Goal: Navigation & Orientation: Understand site structure

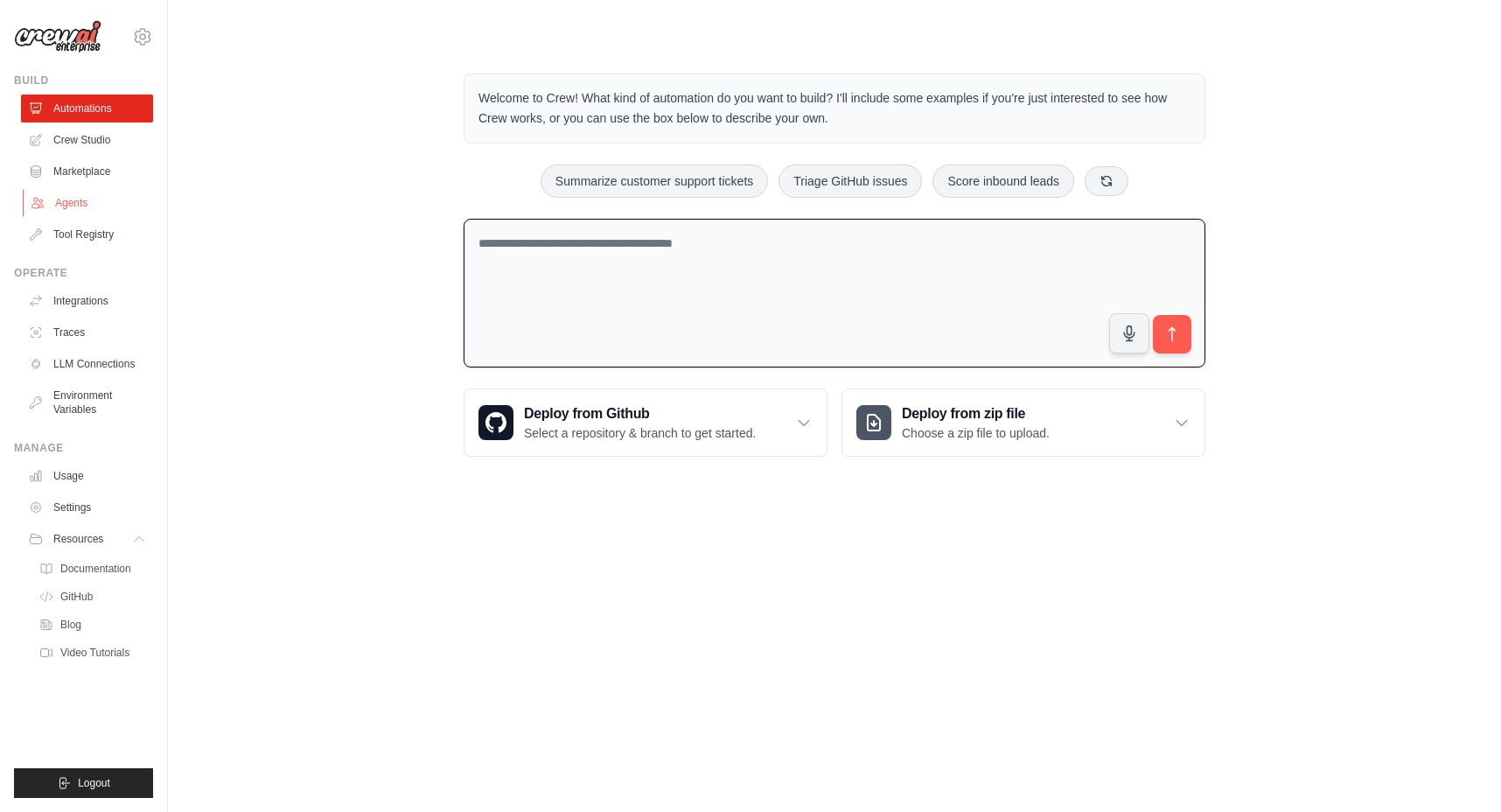
click at [66, 197] on link "Agents" at bounding box center [88, 203] width 132 height 28
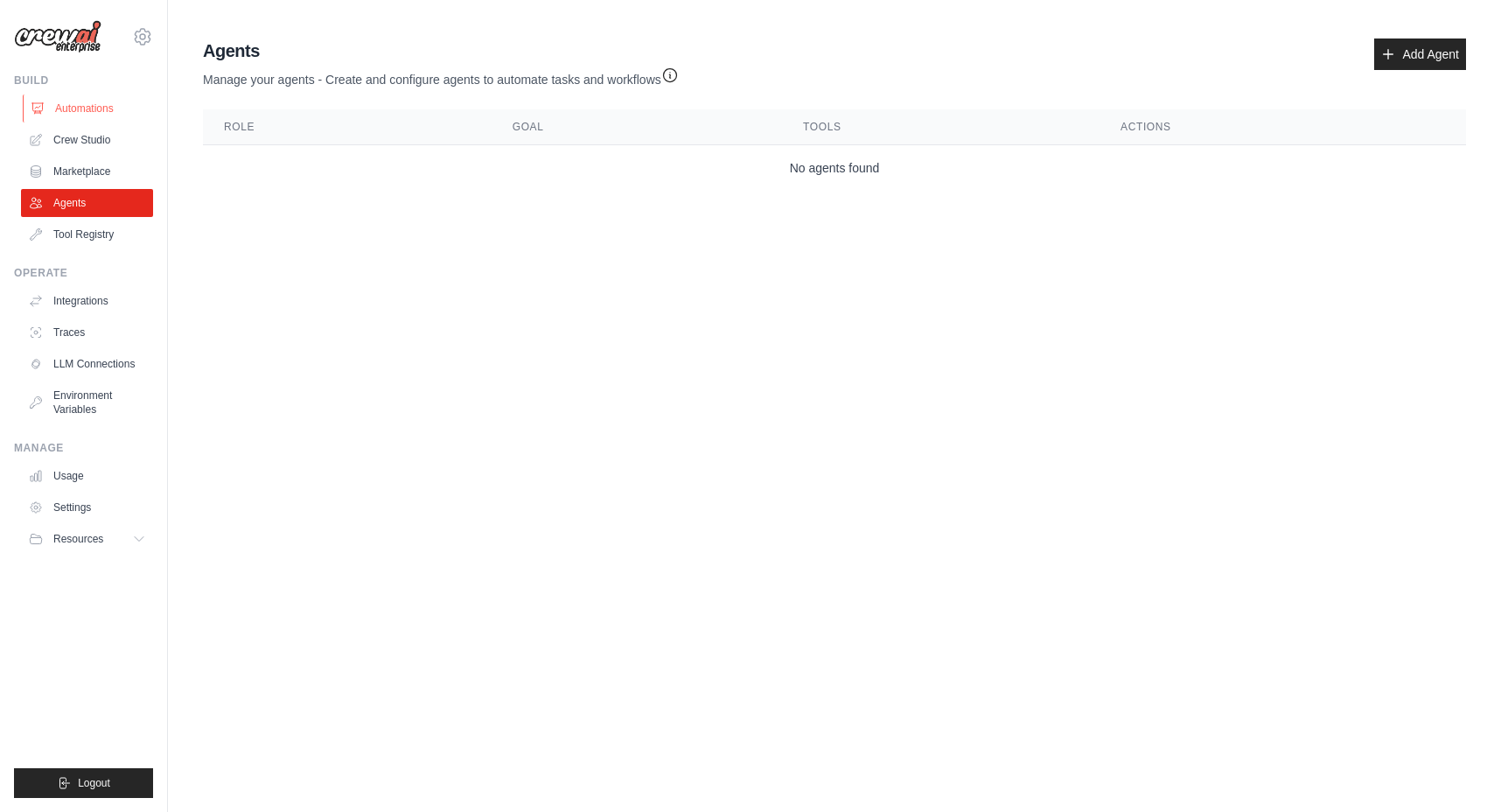
click at [58, 109] on link "Automations" at bounding box center [88, 108] width 132 height 28
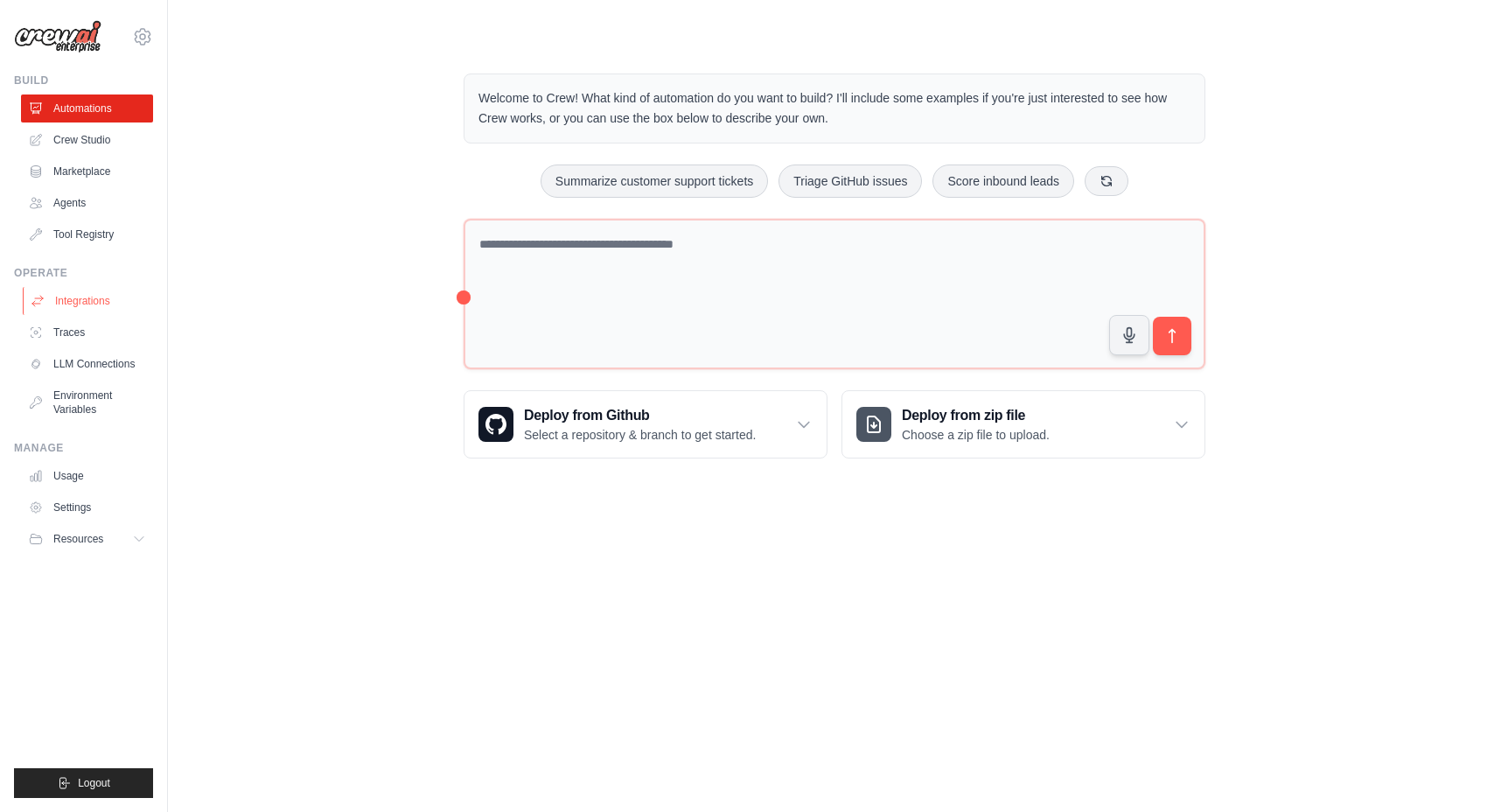
click at [85, 305] on link "Integrations" at bounding box center [88, 300] width 132 height 28
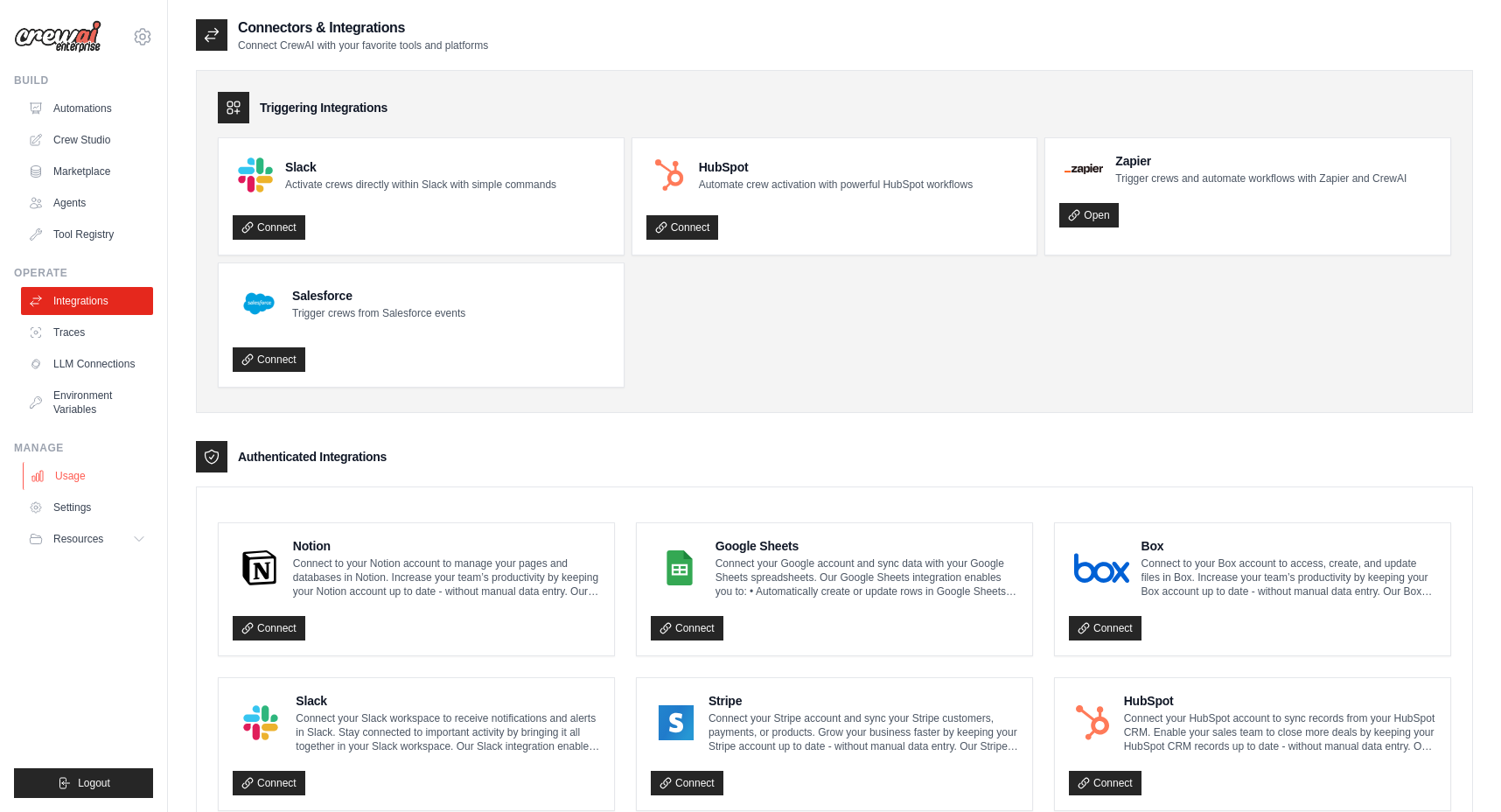
click at [63, 469] on link "Usage" at bounding box center [88, 475] width 132 height 28
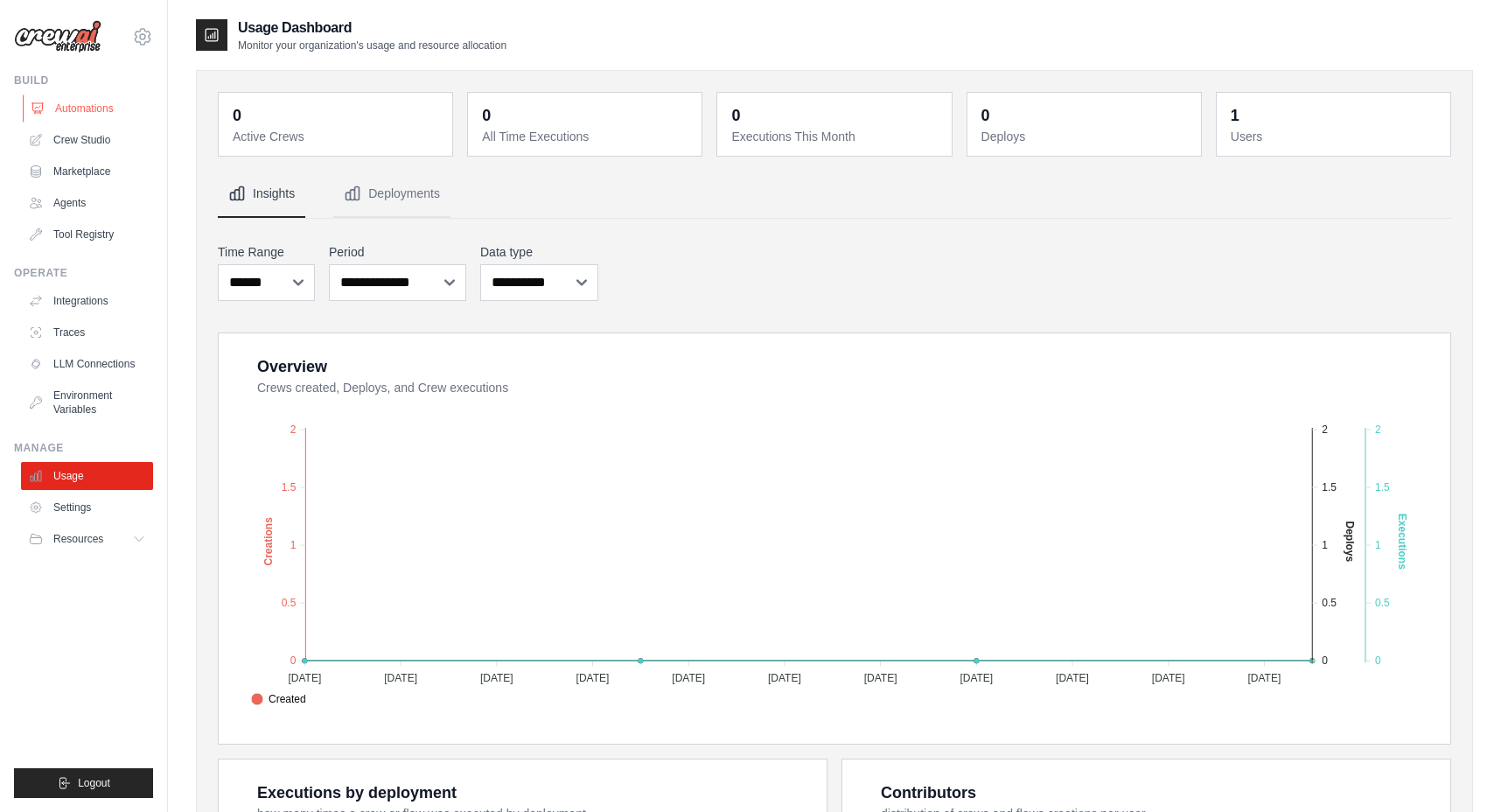
click at [109, 107] on link "Automations" at bounding box center [88, 108] width 132 height 28
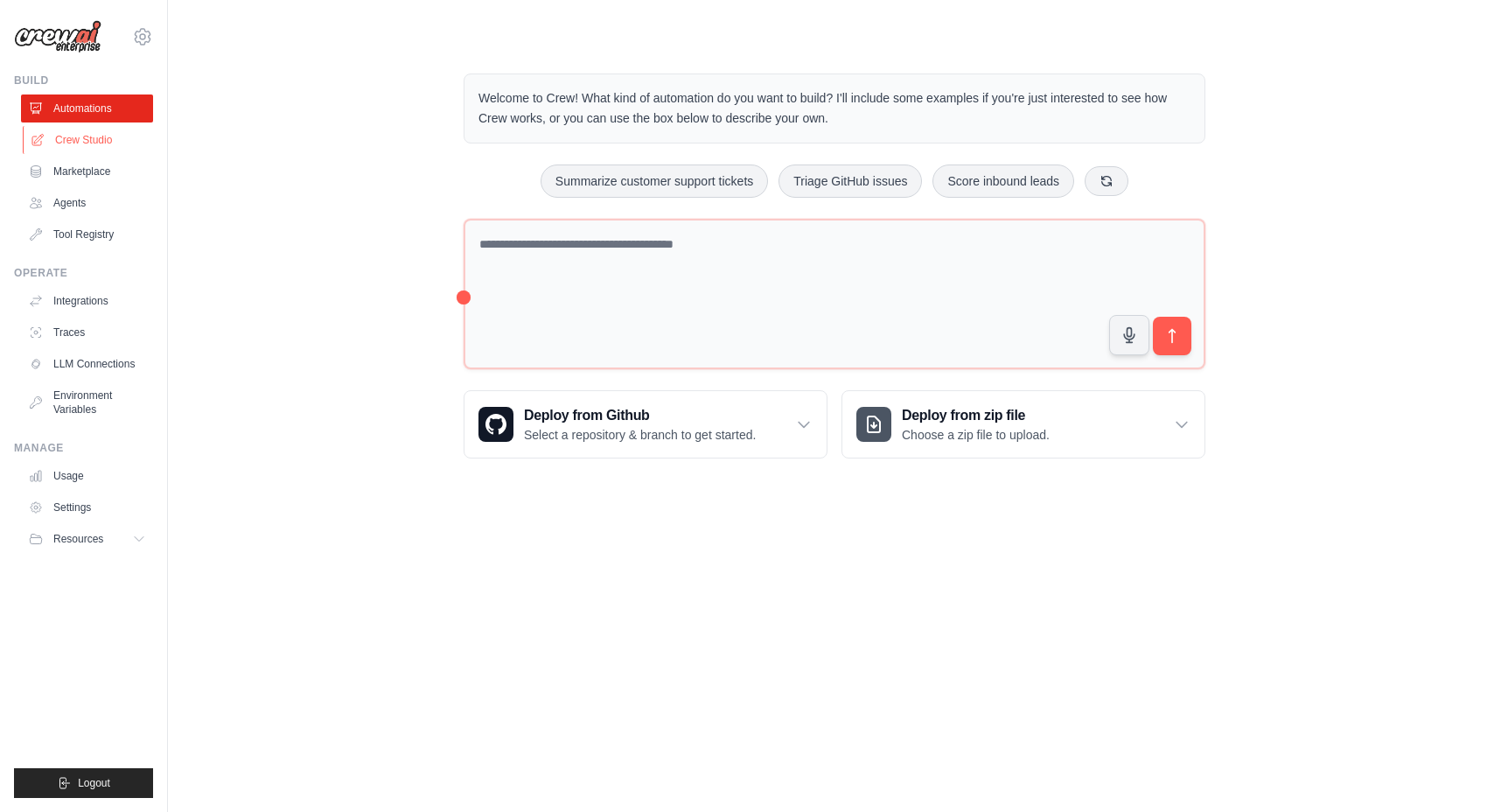
click at [95, 132] on link "Crew Studio" at bounding box center [88, 140] width 132 height 28
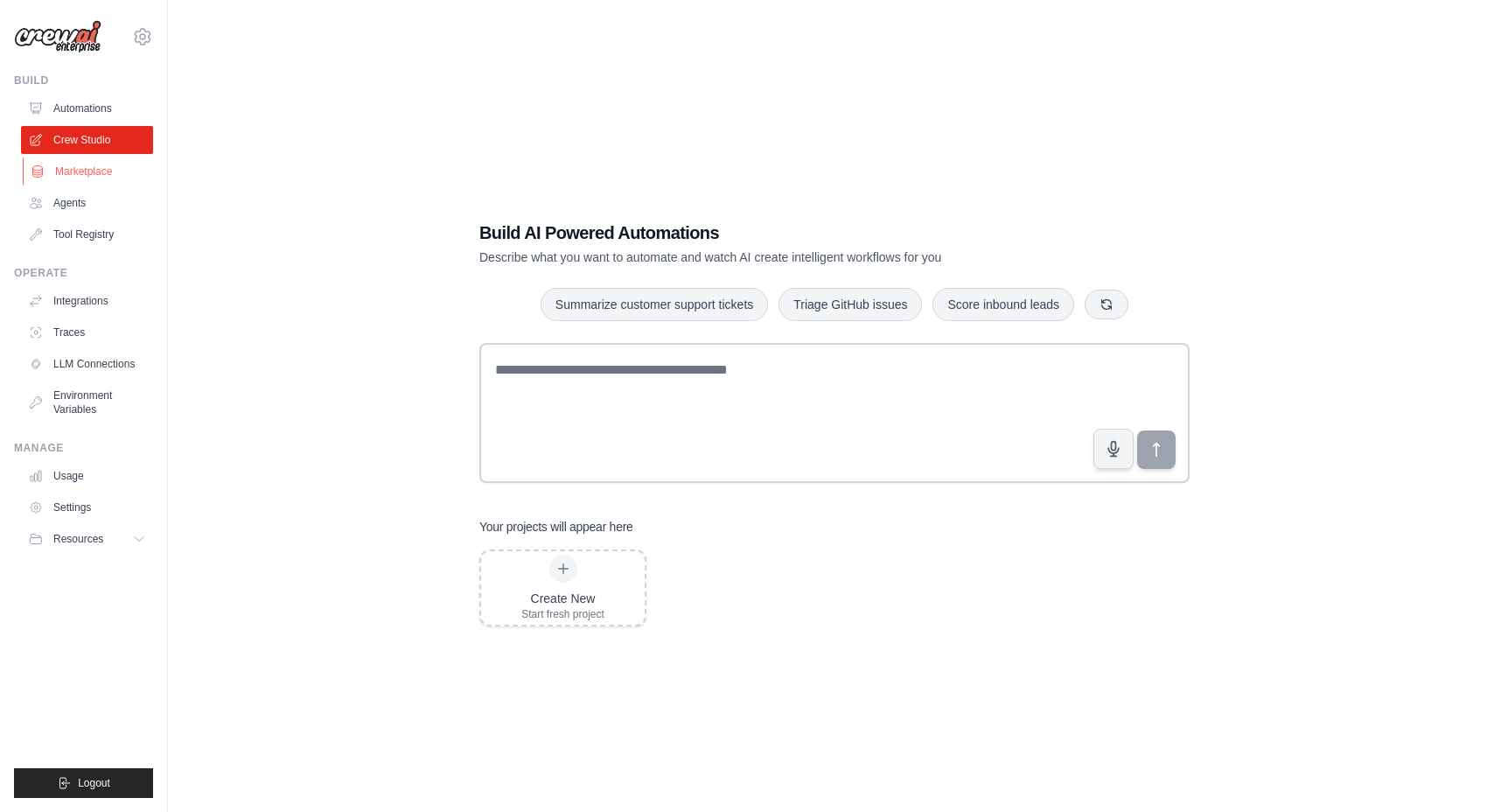
click at [92, 176] on link "Marketplace" at bounding box center [88, 171] width 132 height 28
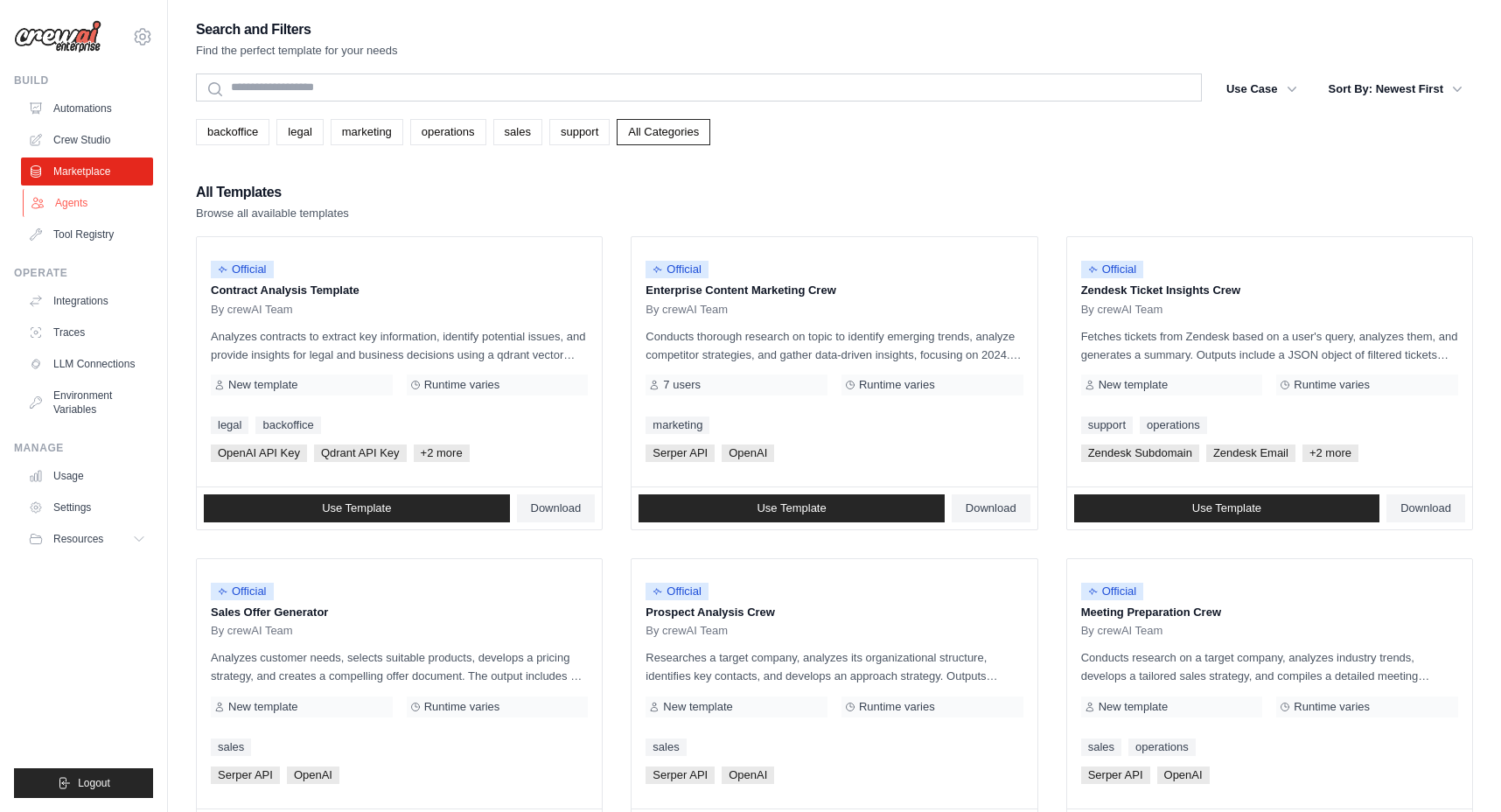
click at [82, 205] on link "Agents" at bounding box center [88, 203] width 132 height 28
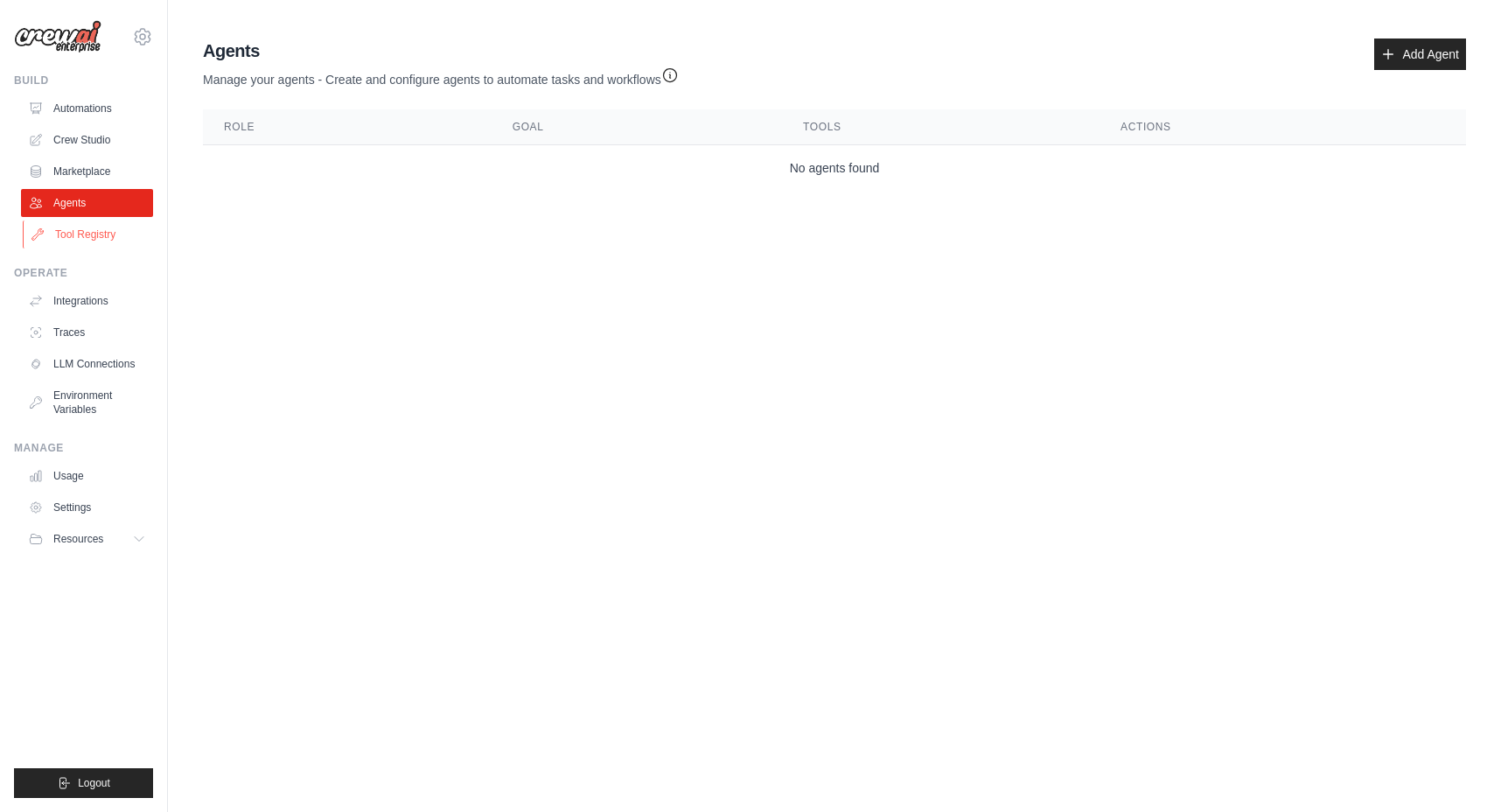
click at [81, 232] on link "Tool Registry" at bounding box center [88, 234] width 132 height 28
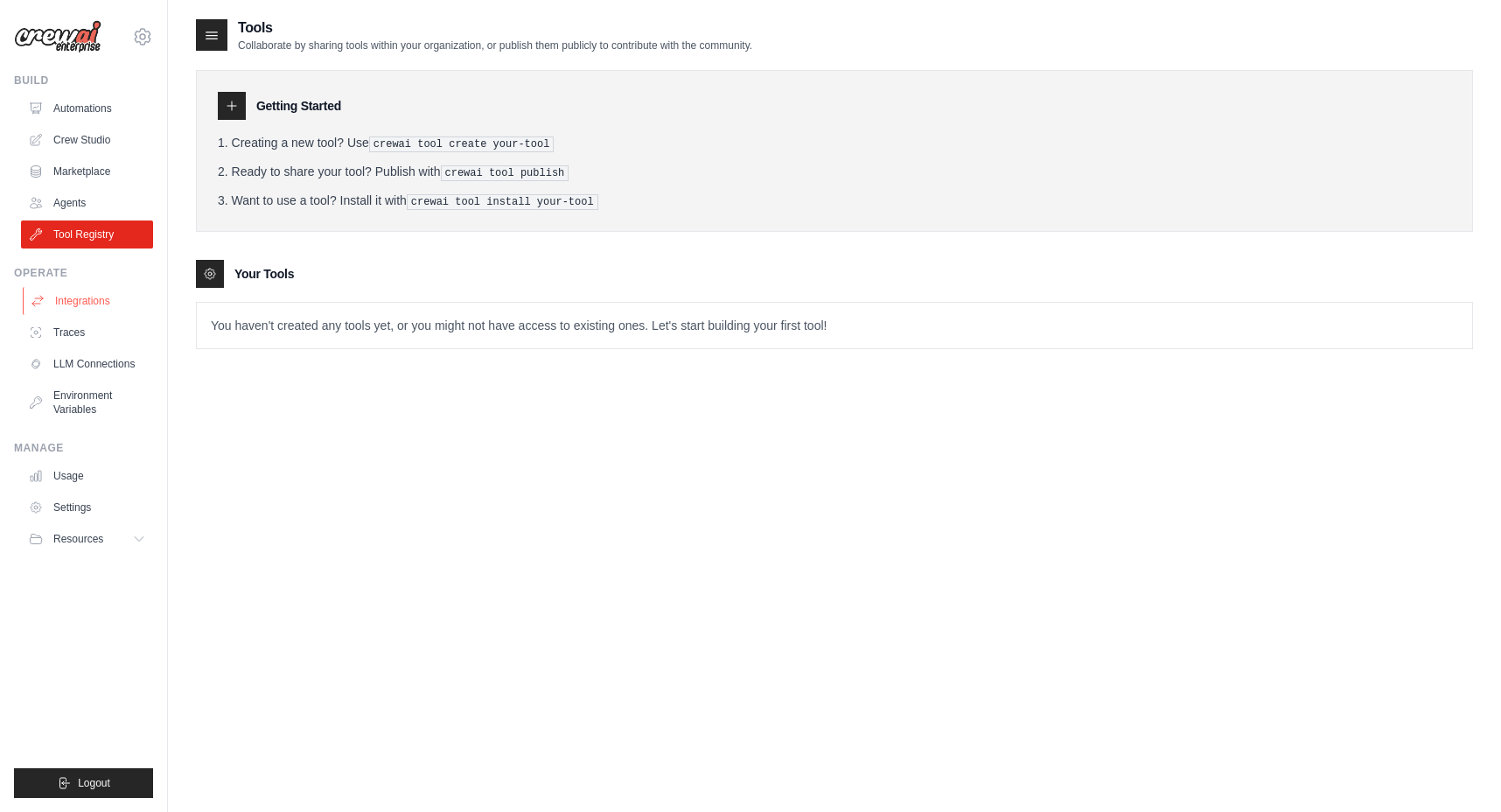
click at [87, 302] on link "Integrations" at bounding box center [88, 300] width 132 height 28
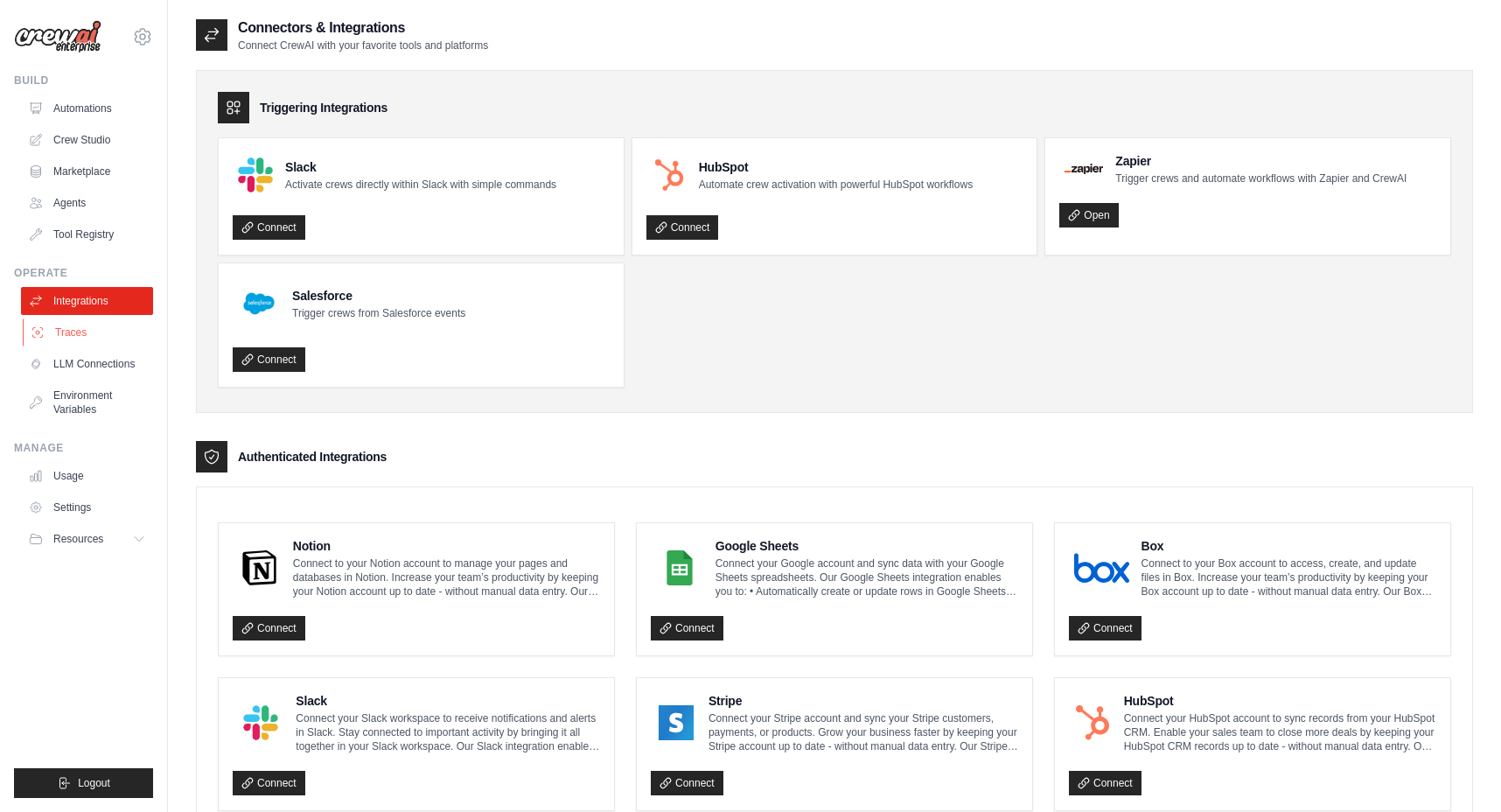
click at [82, 337] on link "Traces" at bounding box center [88, 332] width 132 height 28
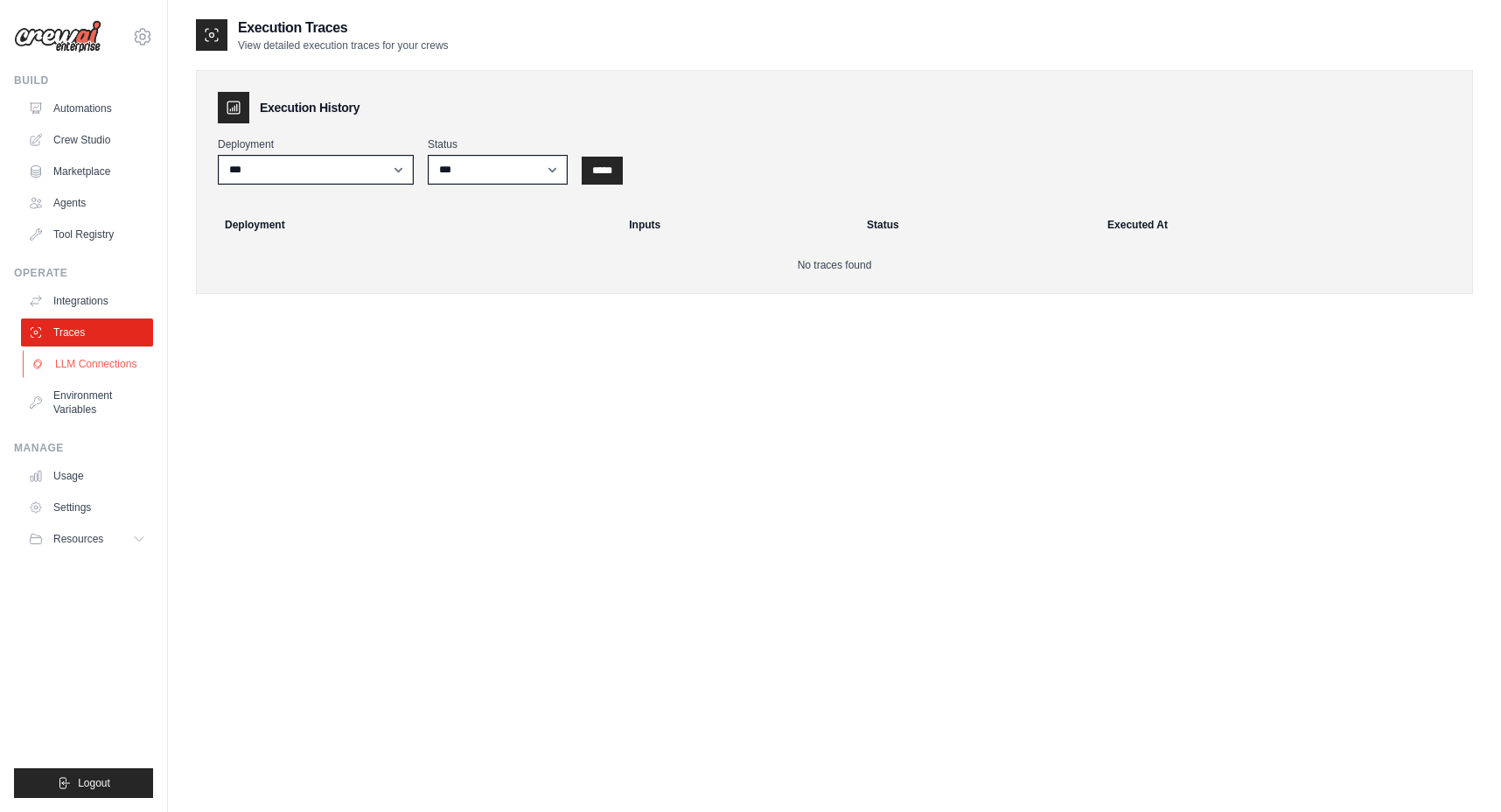
click at [84, 369] on link "LLM Connections" at bounding box center [88, 363] width 132 height 28
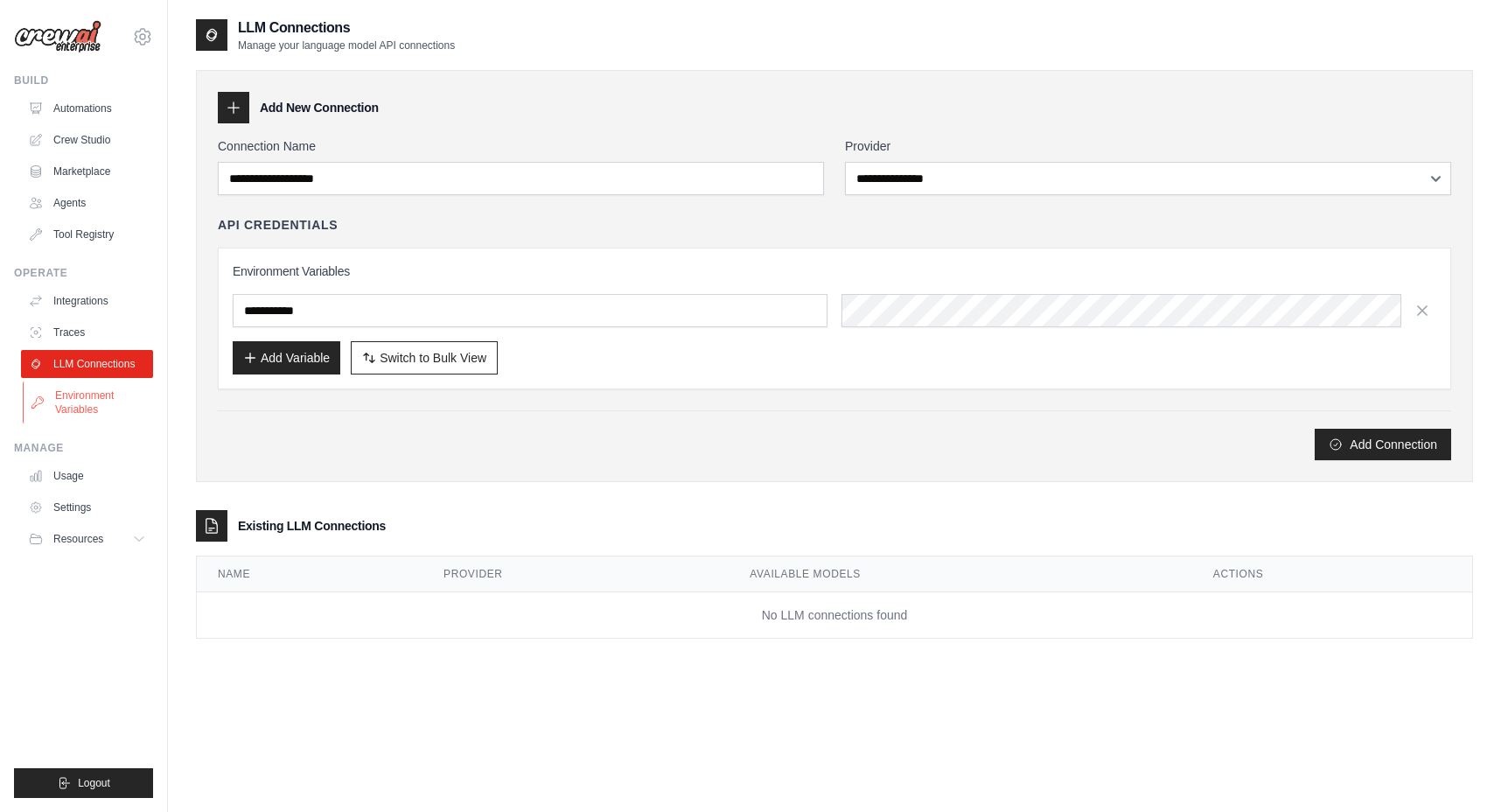
click at [85, 391] on link "Environment Variables" at bounding box center [88, 402] width 132 height 42
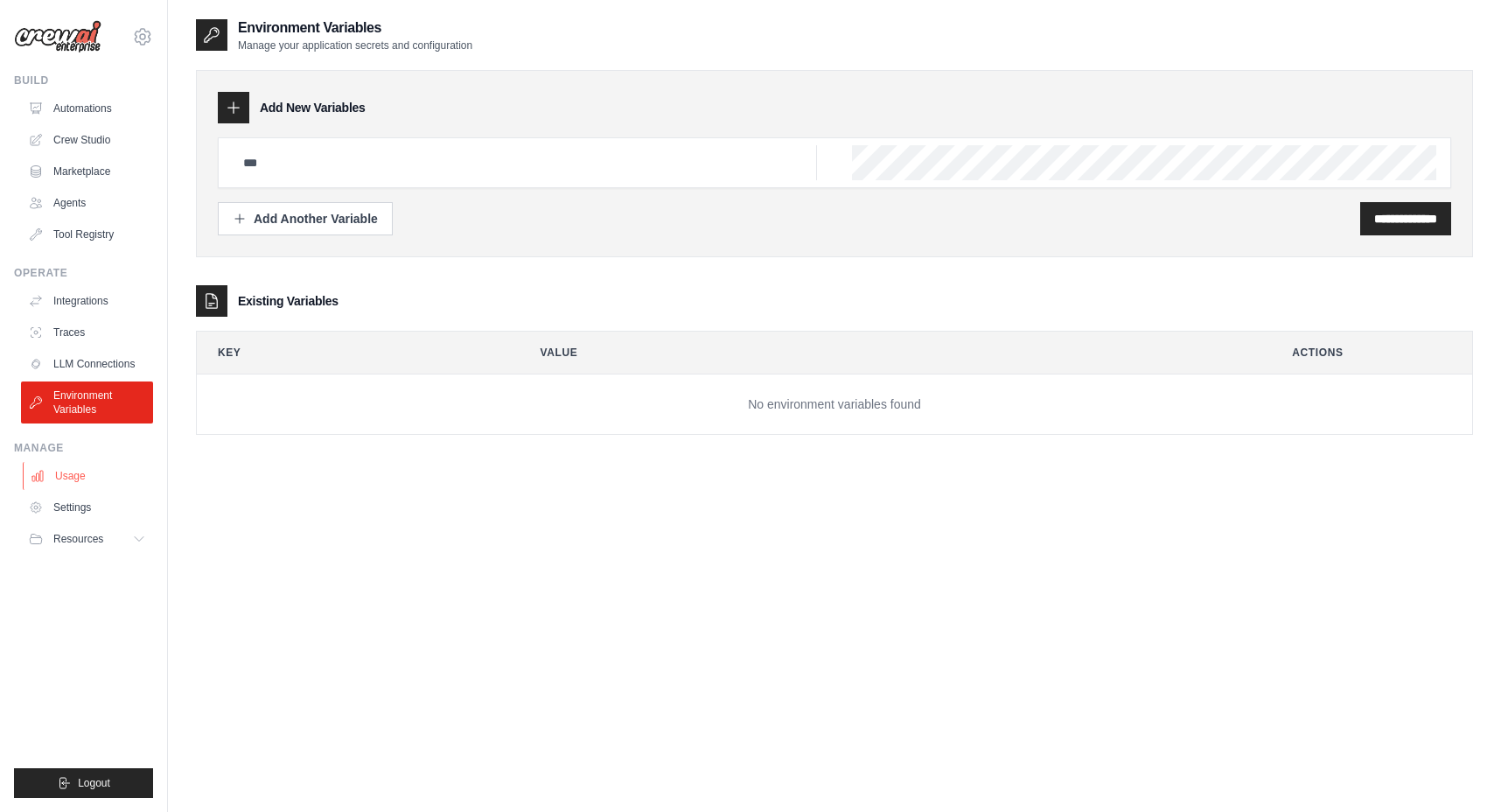
click at [71, 473] on link "Usage" at bounding box center [88, 475] width 132 height 28
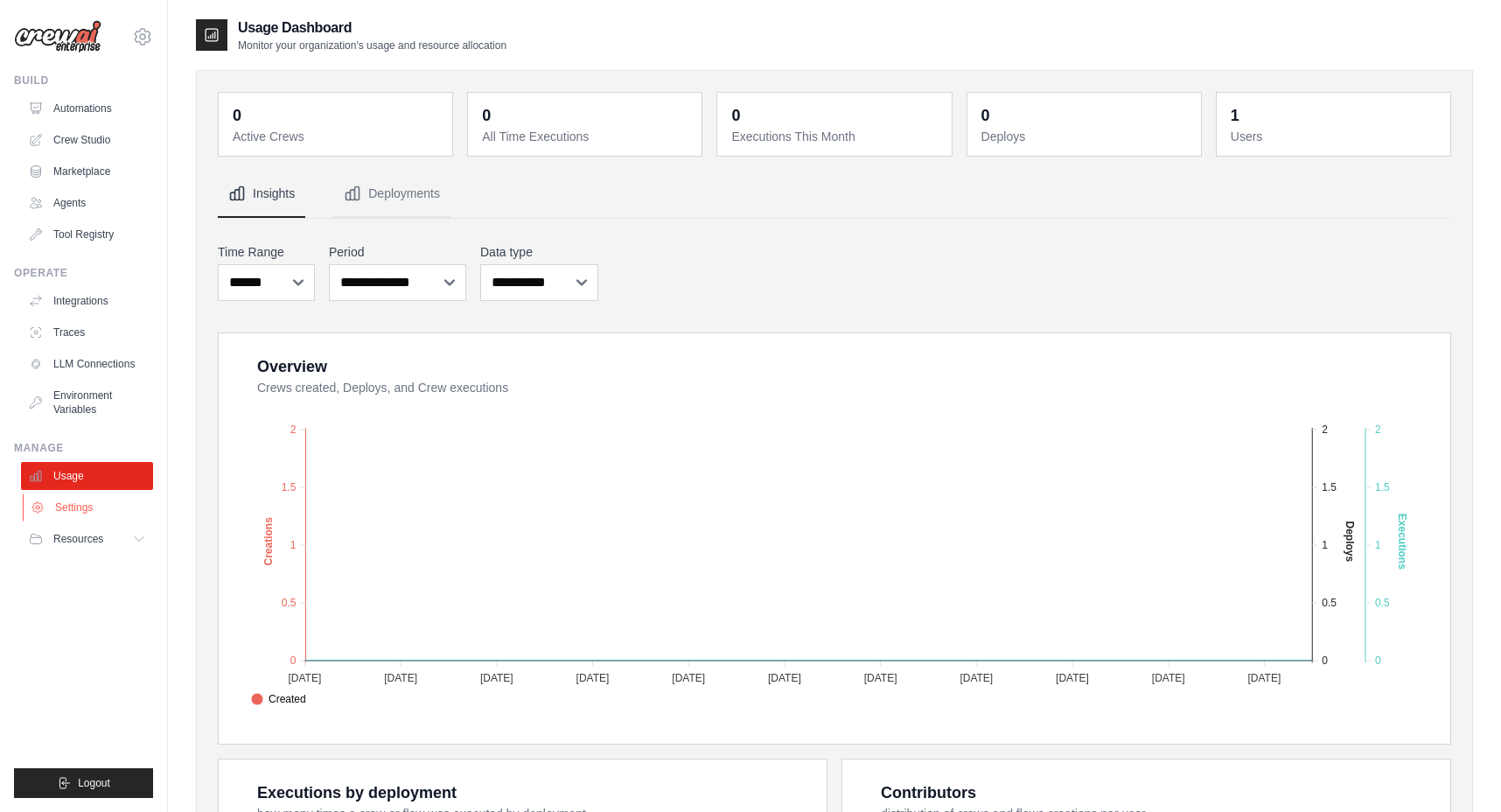
click at [68, 506] on link "Settings" at bounding box center [88, 507] width 132 height 28
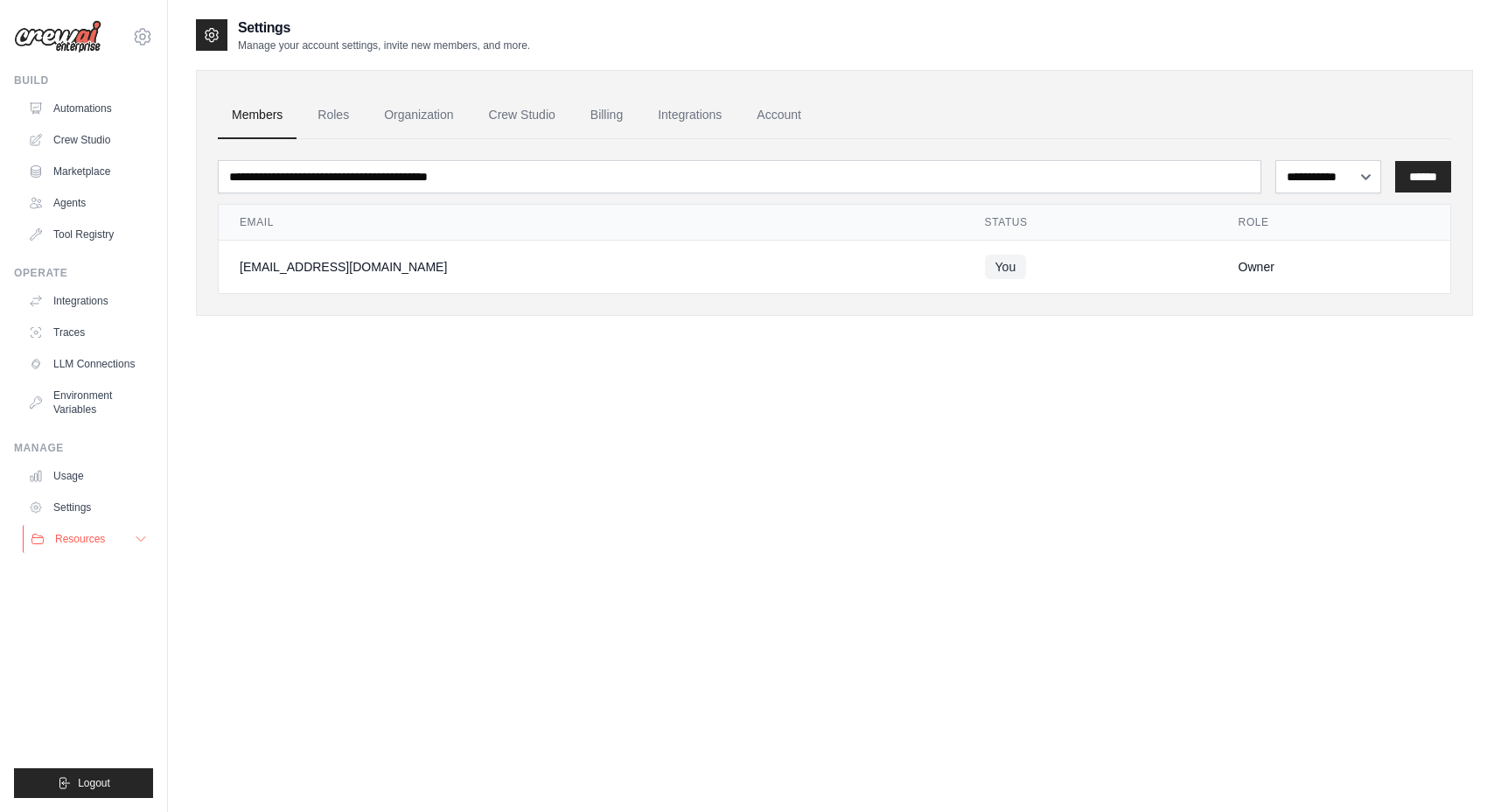
click at [71, 535] on span "Resources" at bounding box center [80, 539] width 50 height 14
